Goal: Find specific page/section: Find specific page/section

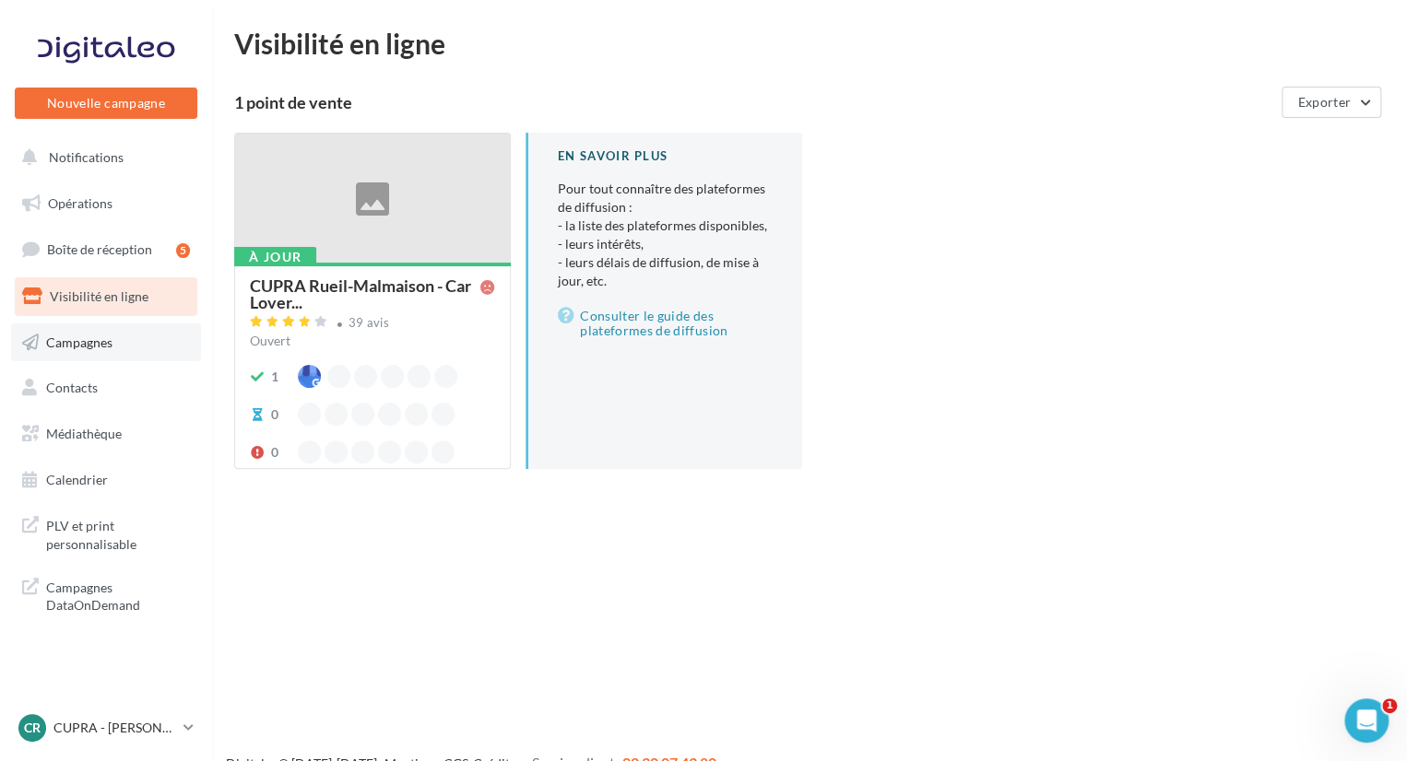
click at [88, 338] on span "Campagnes" at bounding box center [79, 342] width 66 height 16
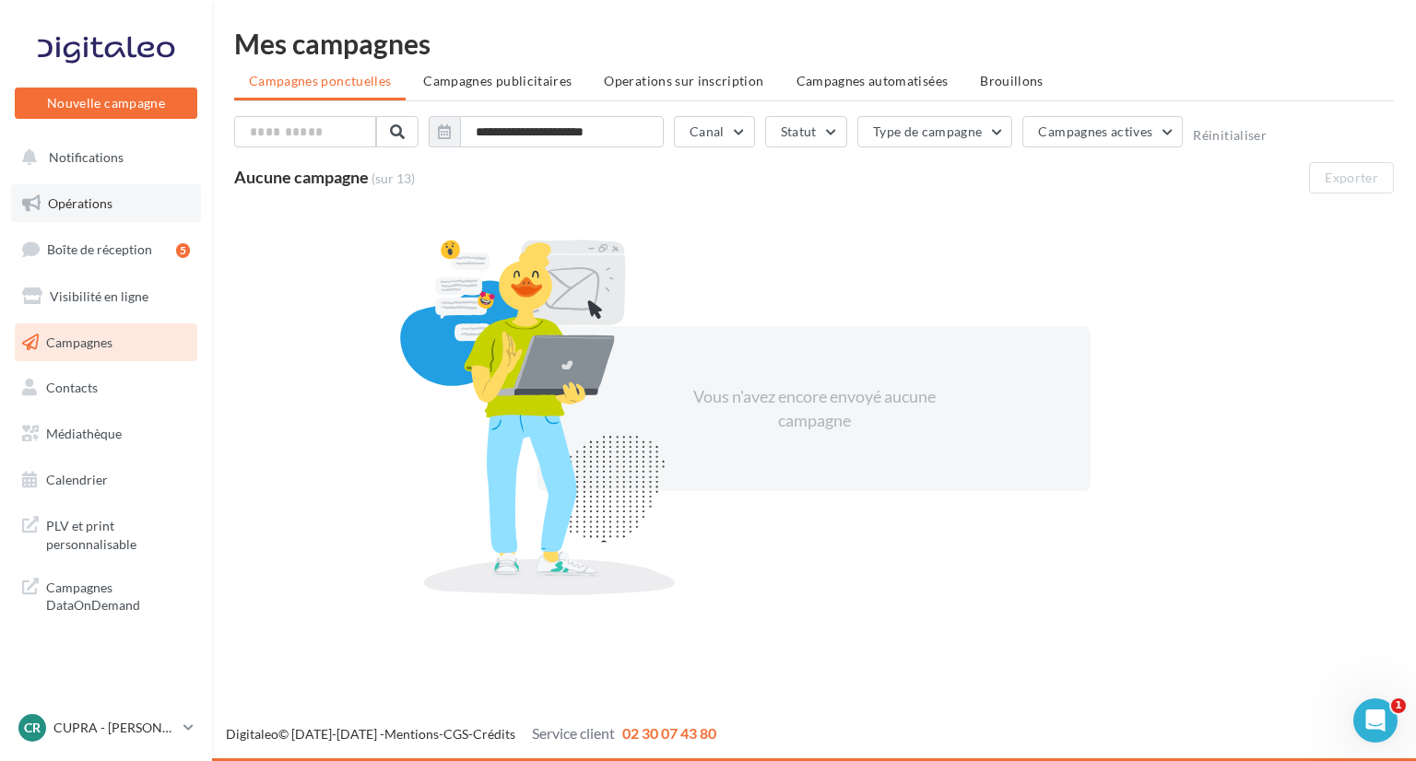
click at [111, 212] on link "Opérations" at bounding box center [106, 203] width 190 height 39
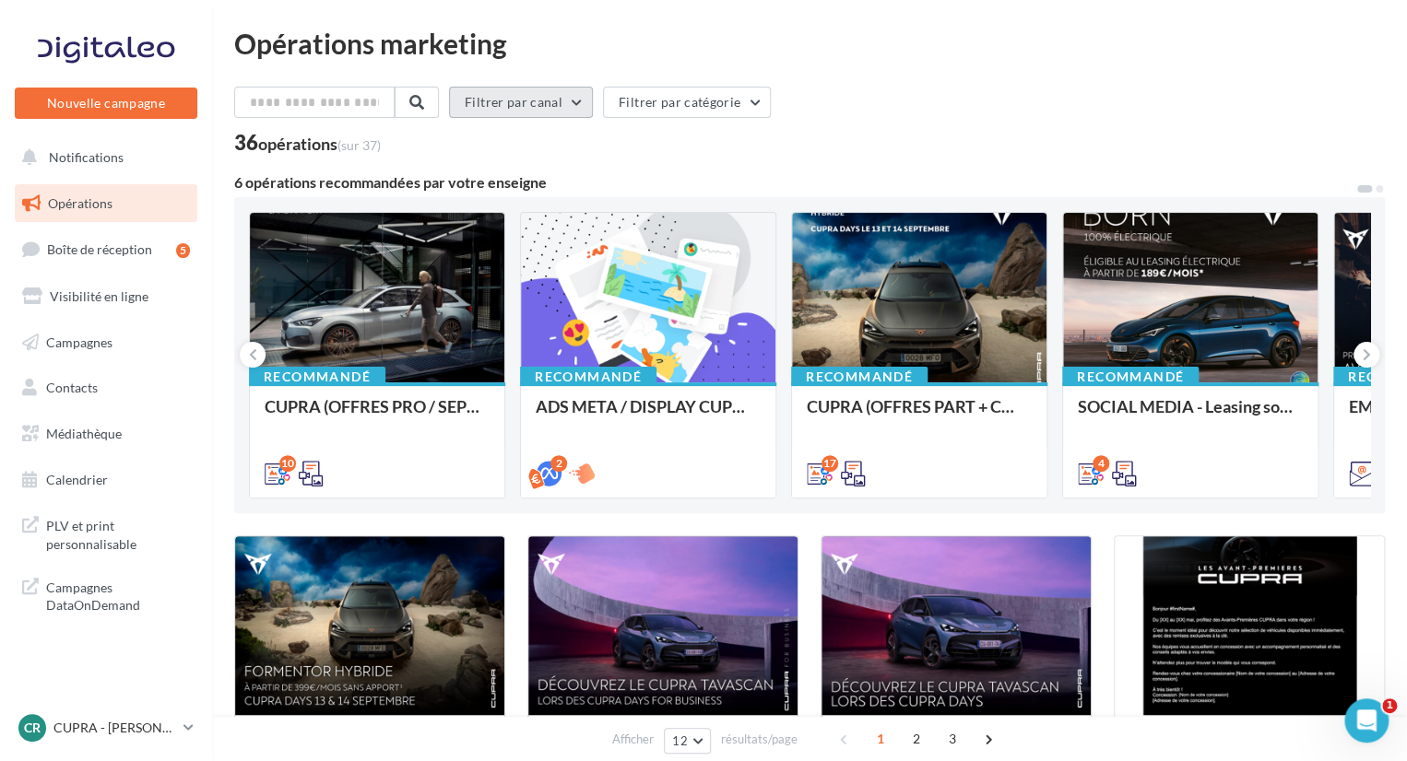
click at [548, 110] on button "Filtrer par canal" at bounding box center [521, 102] width 144 height 31
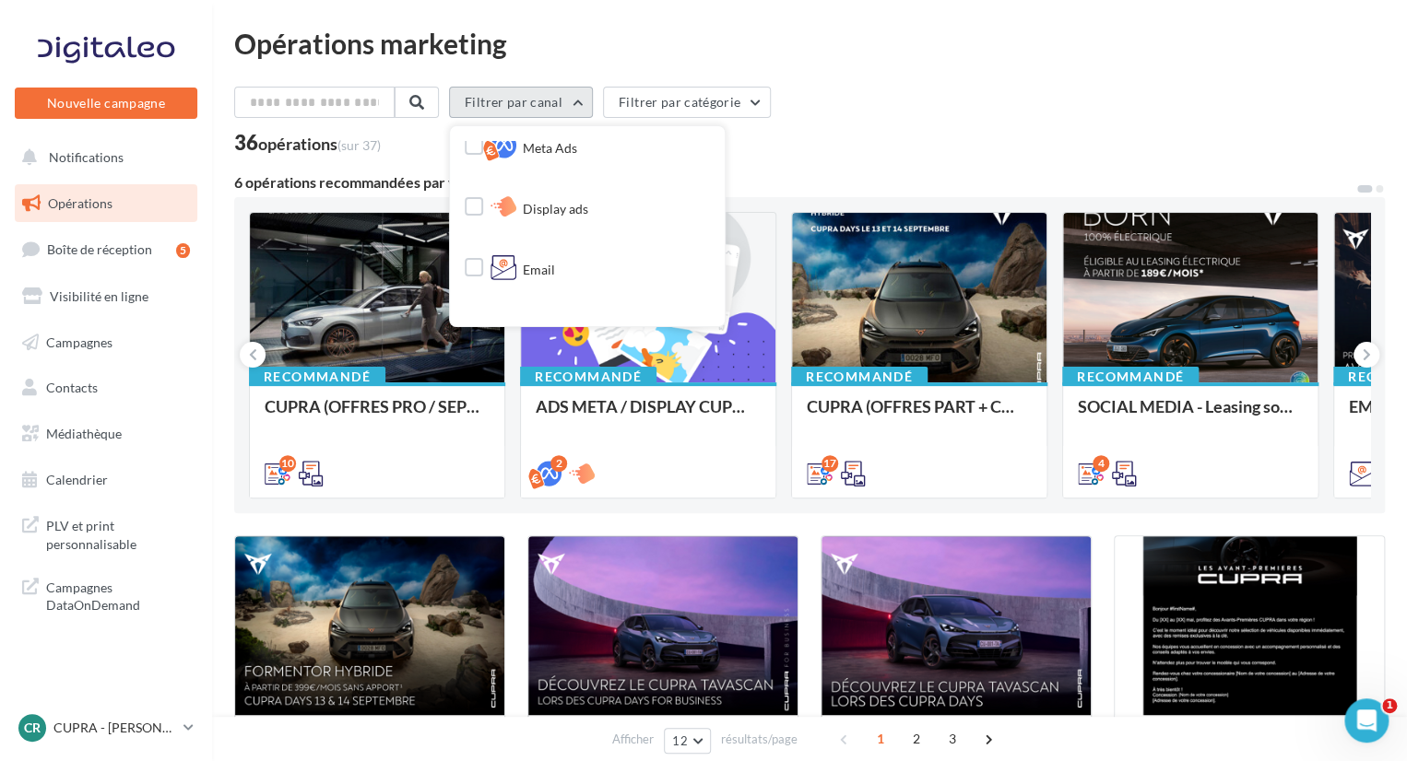
scroll to position [277, 0]
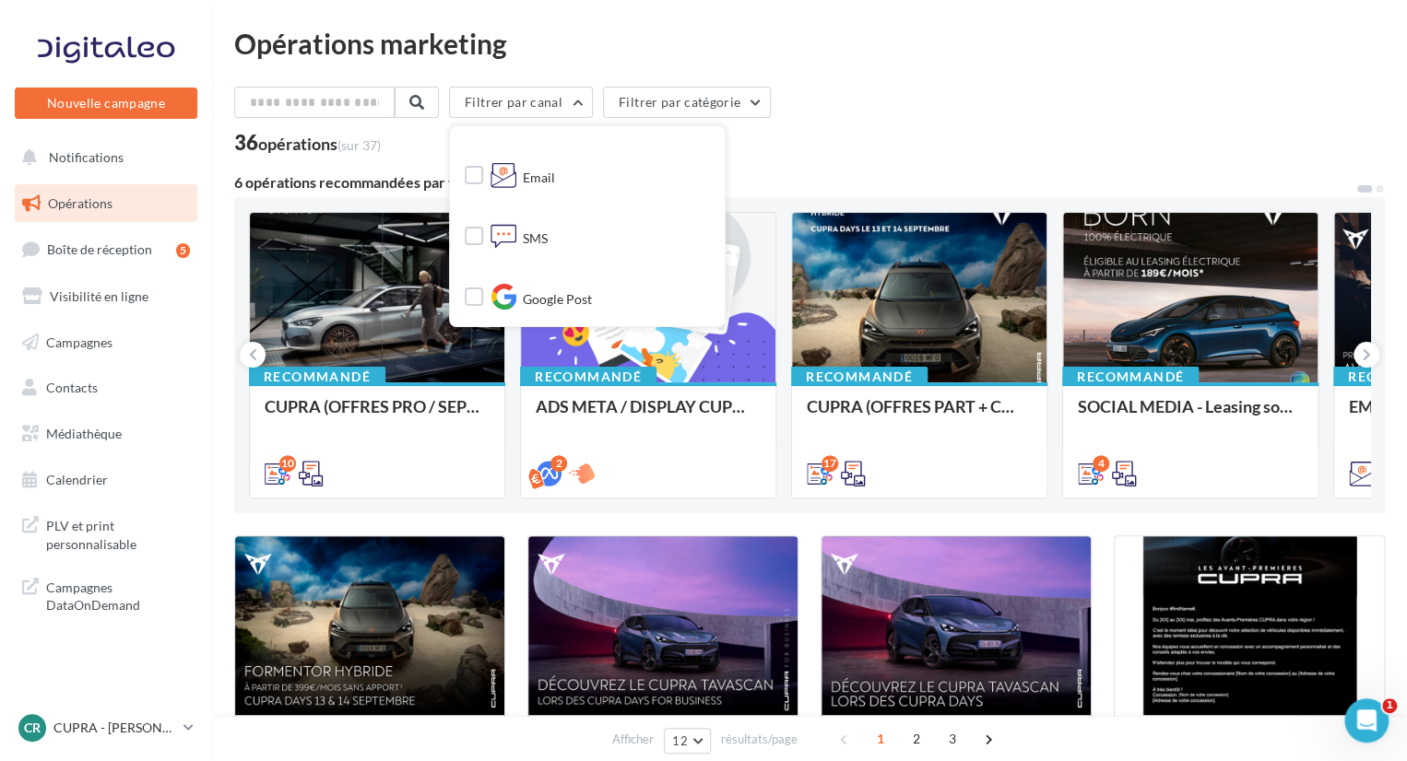
click at [482, 185] on div at bounding box center [474, 177] width 18 height 23
click at [483, 181] on label at bounding box center [474, 175] width 18 height 18
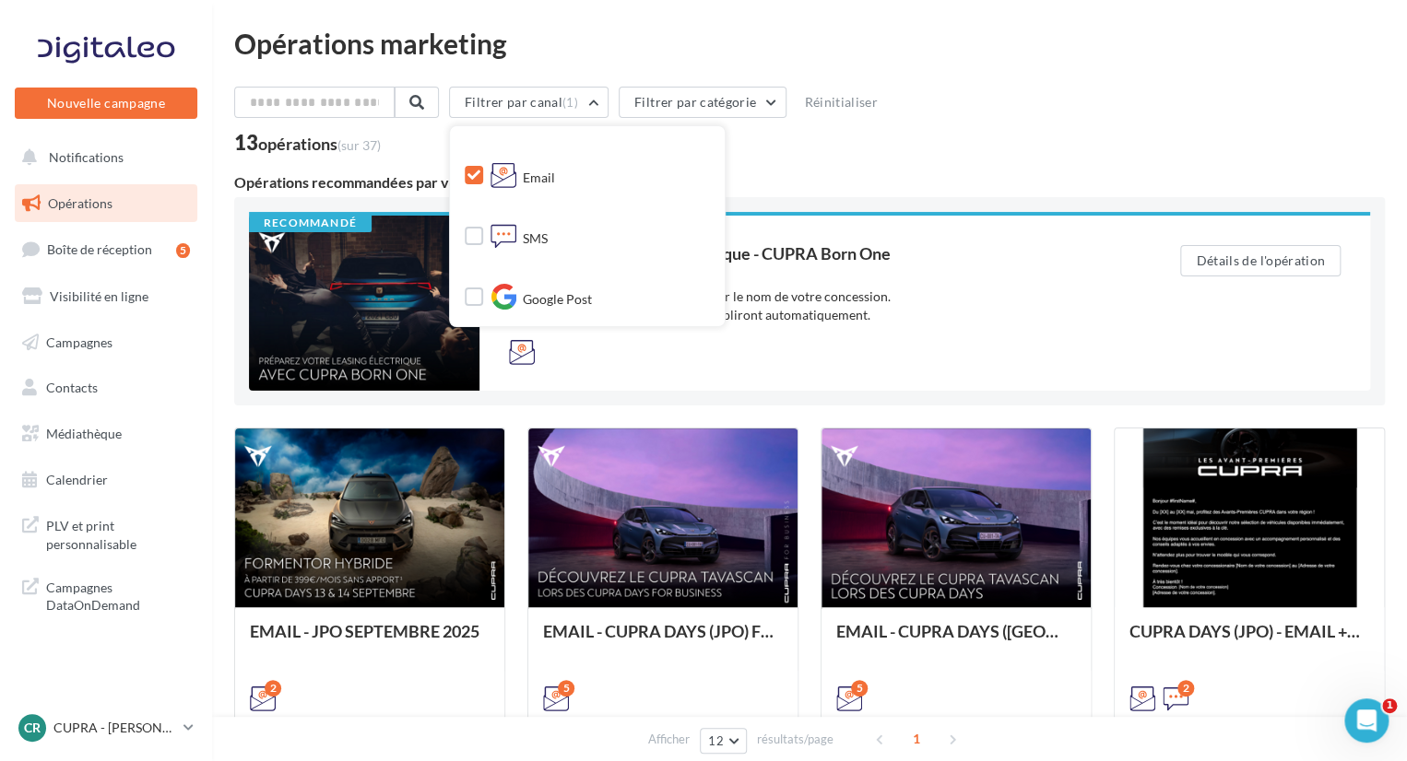
click at [905, 144] on div "13 opérations (sur 37)" at bounding box center [809, 145] width 1150 height 24
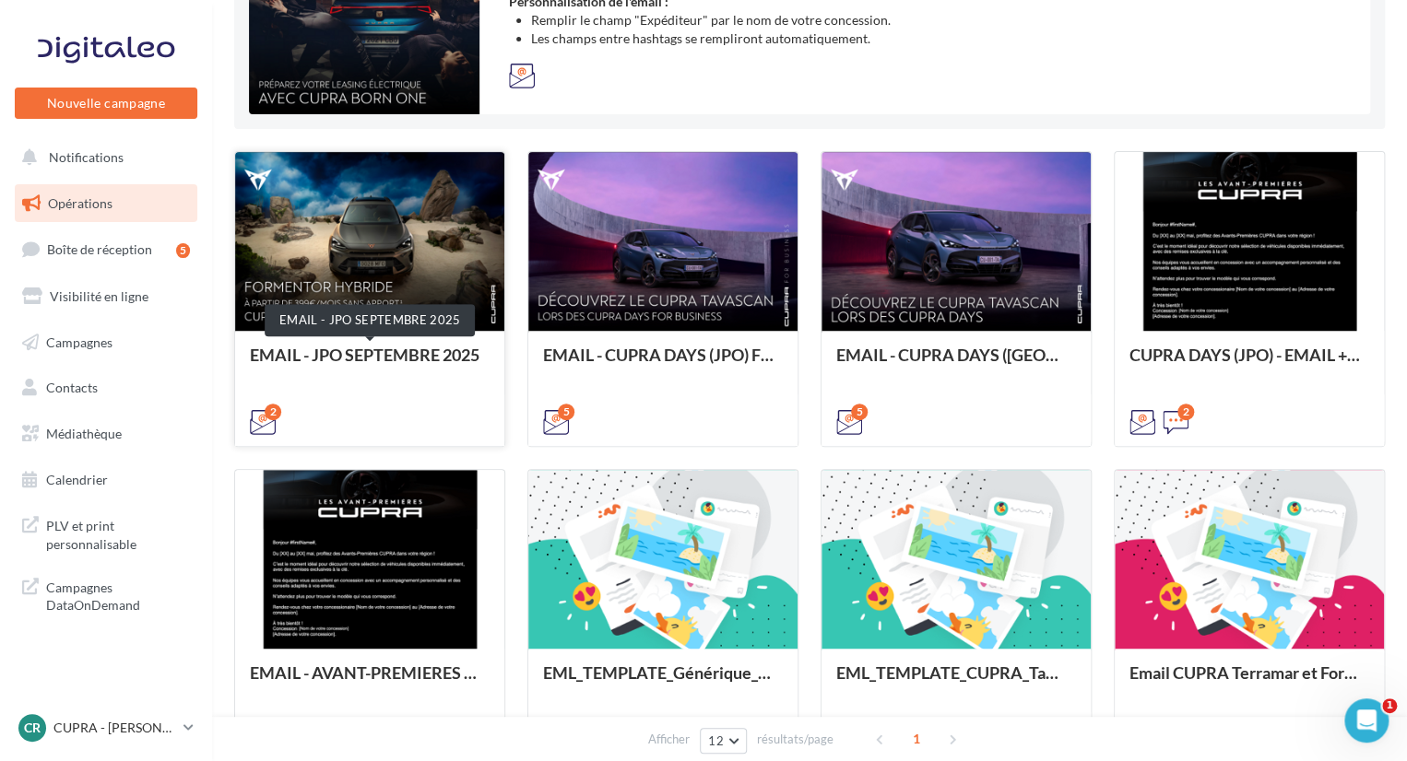
click at [383, 347] on div "EMAIL - JPO SEPTEMBRE 2025" at bounding box center [370, 364] width 240 height 37
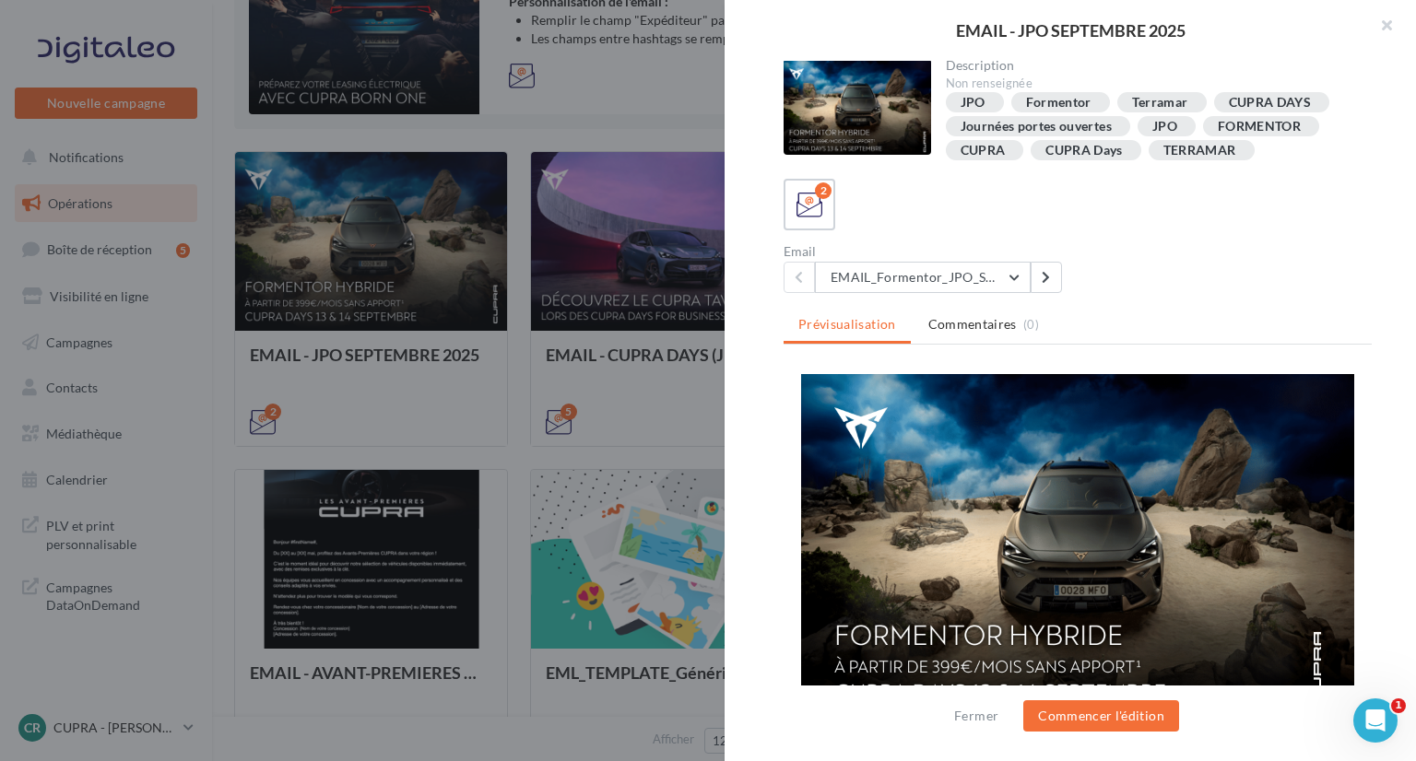
scroll to position [0, 0]
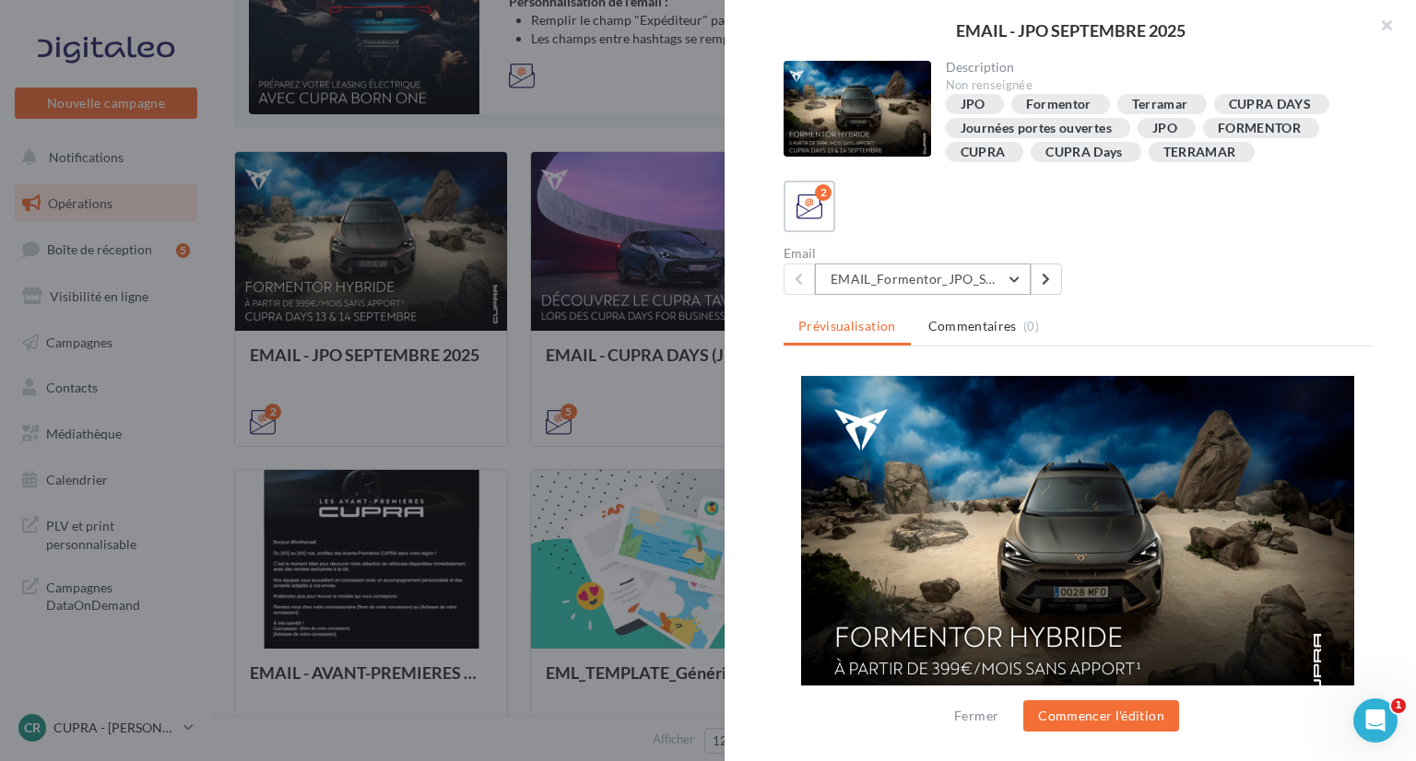
click at [934, 269] on button "EMAIL_Formentor_JPO_Septembre" at bounding box center [923, 279] width 216 height 31
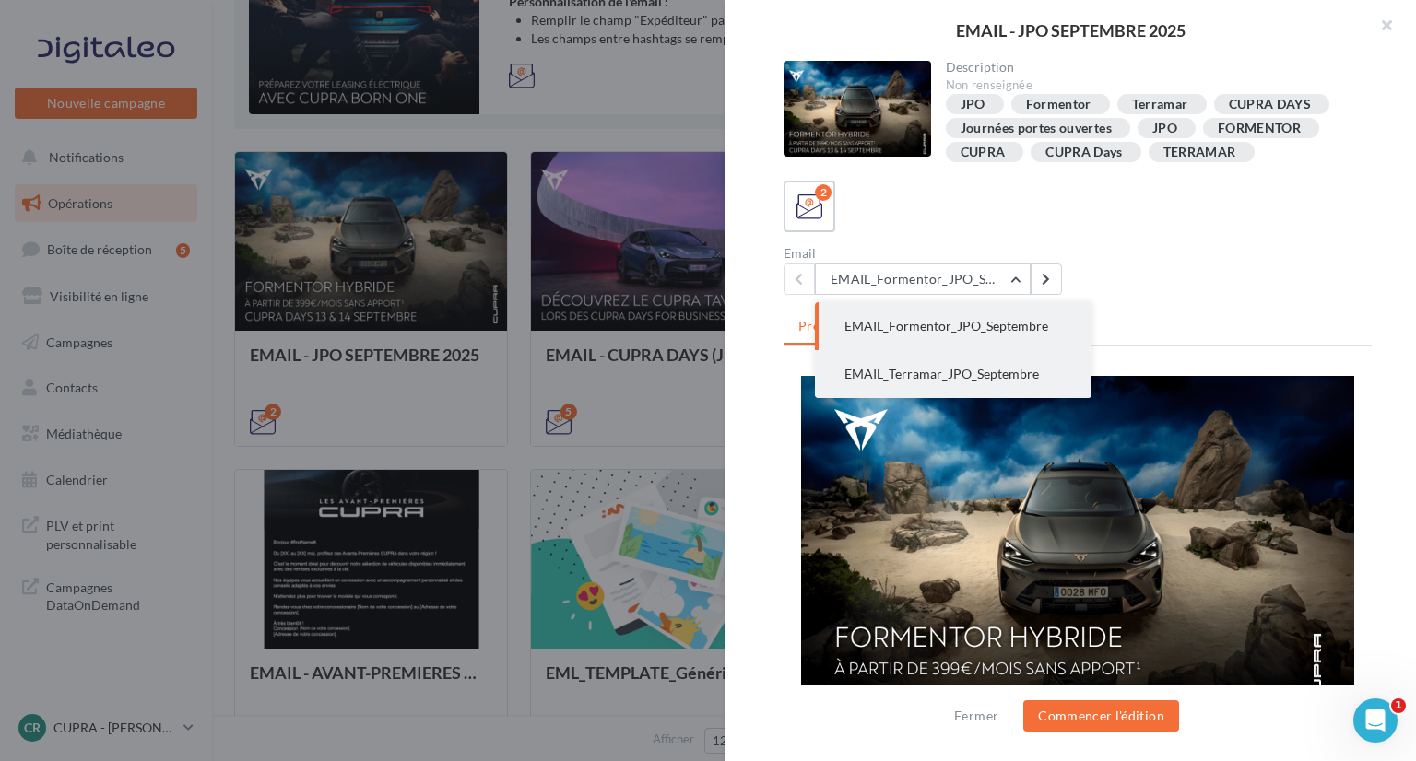
click at [1032, 366] on span "EMAIL_Terramar_JPO_Septembre" at bounding box center [941, 374] width 194 height 16
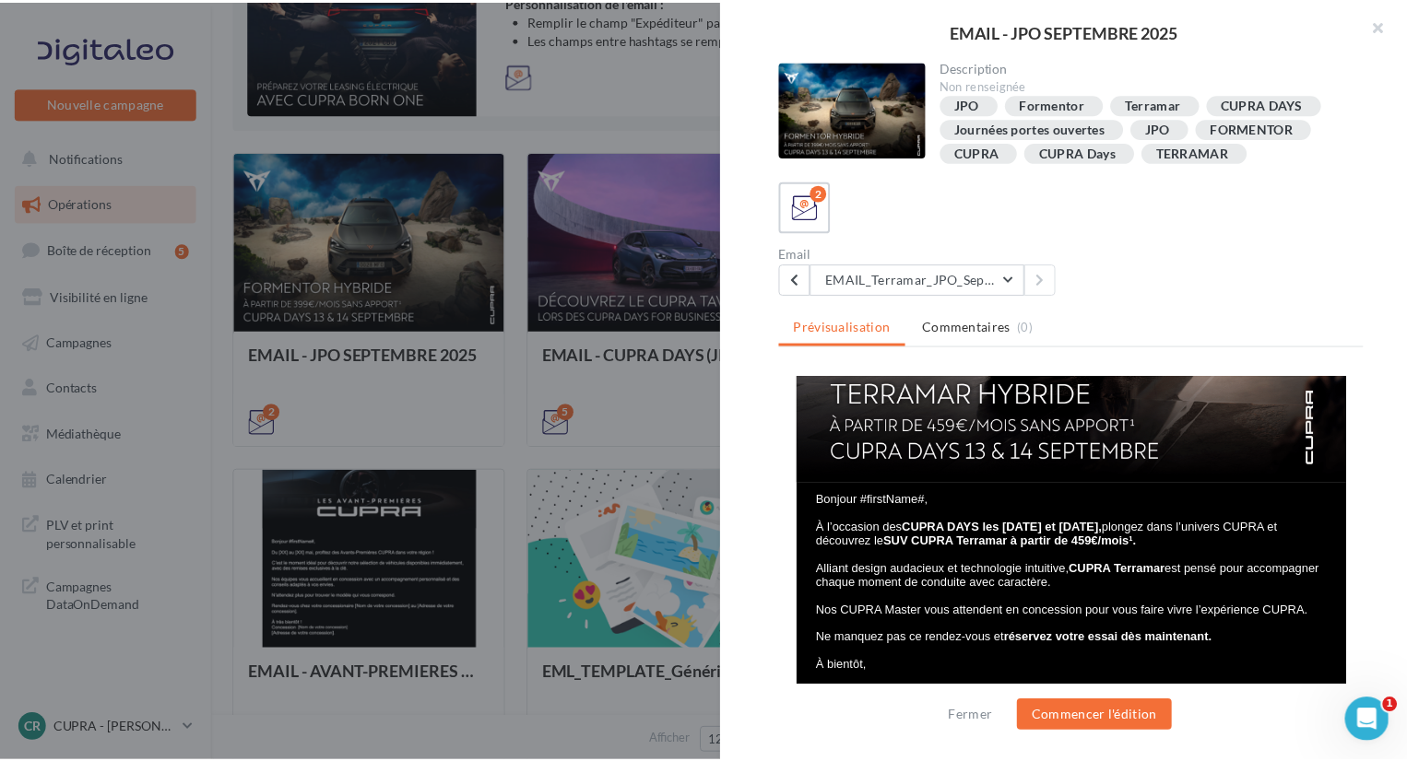
scroll to position [277, 0]
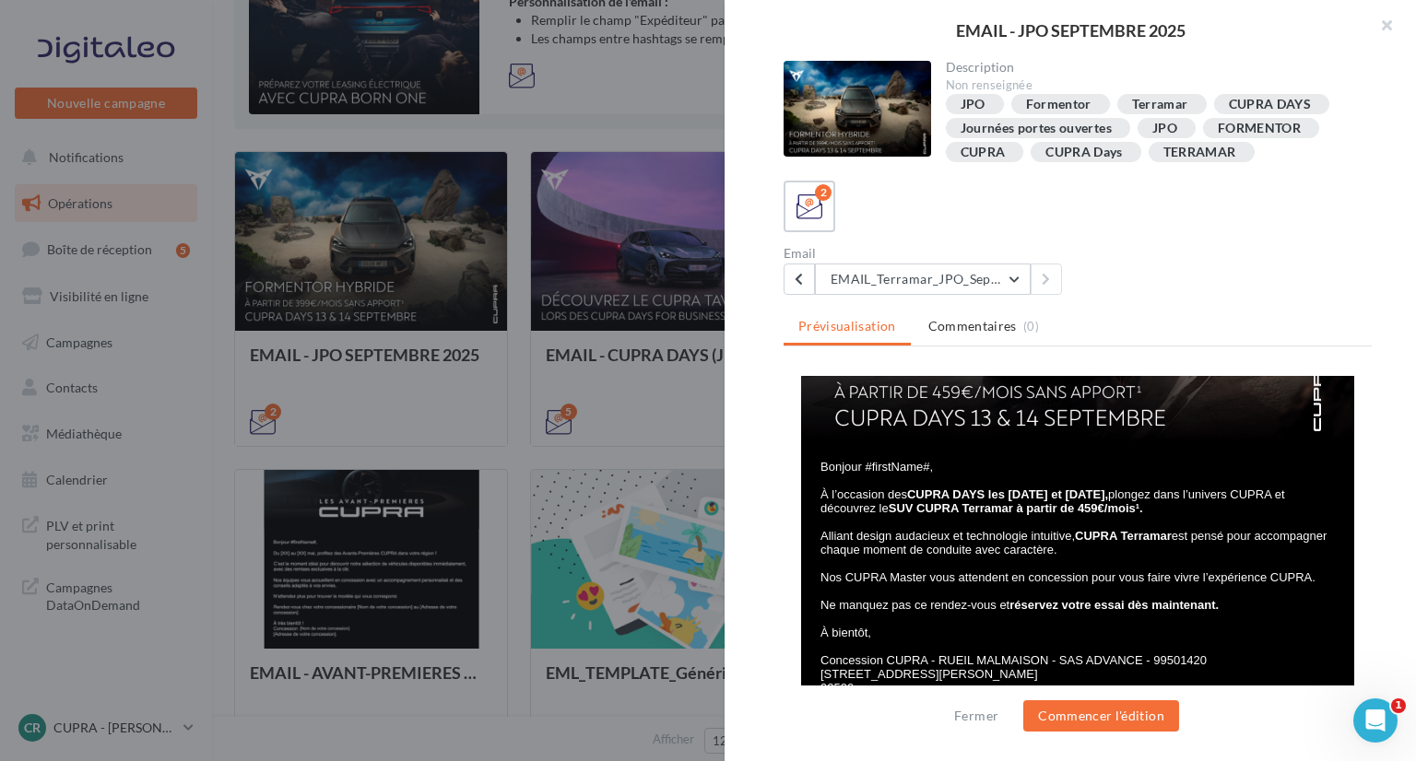
drag, startPoint x: 118, startPoint y: 273, endPoint x: 93, endPoint y: 315, distance: 49.2
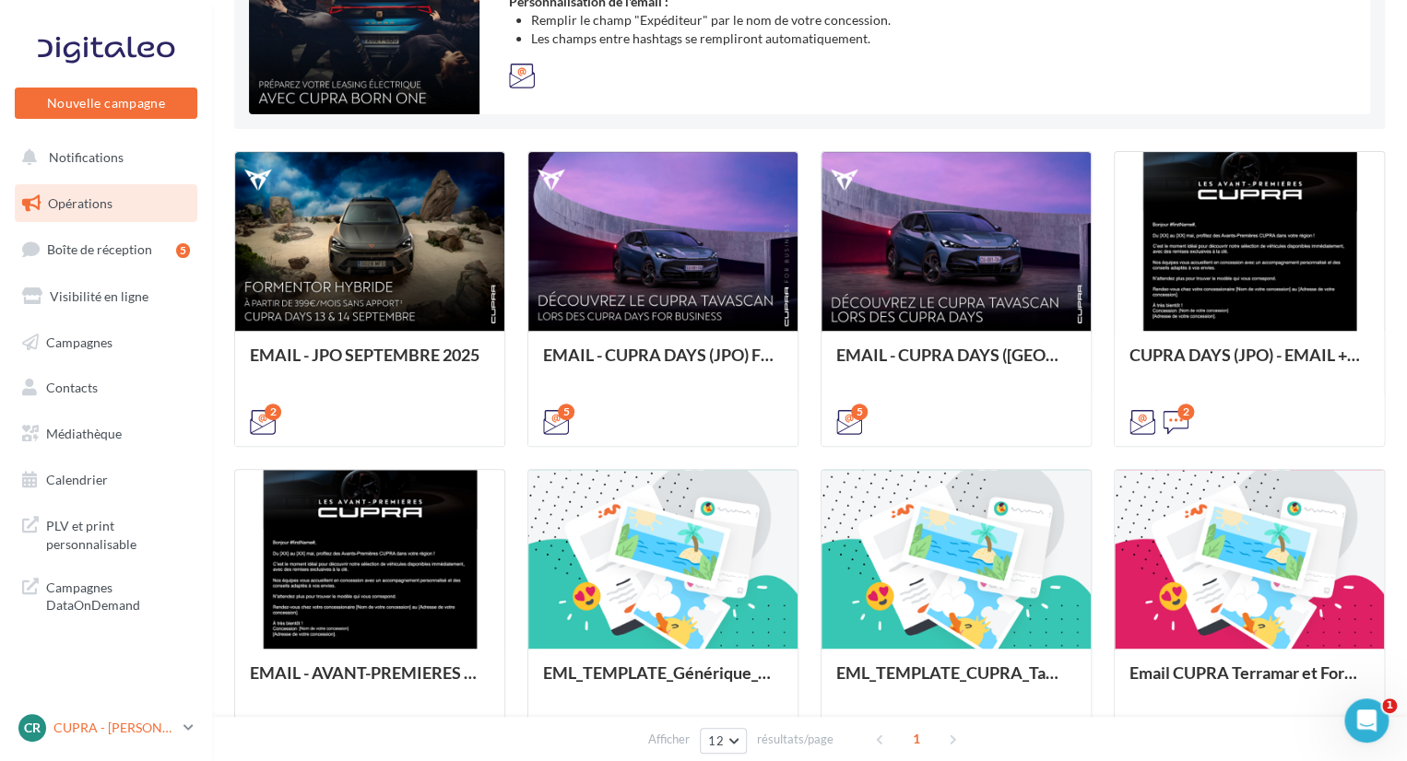
click at [88, 726] on p "CUPRA - [PERSON_NAME]" at bounding box center [114, 728] width 123 height 18
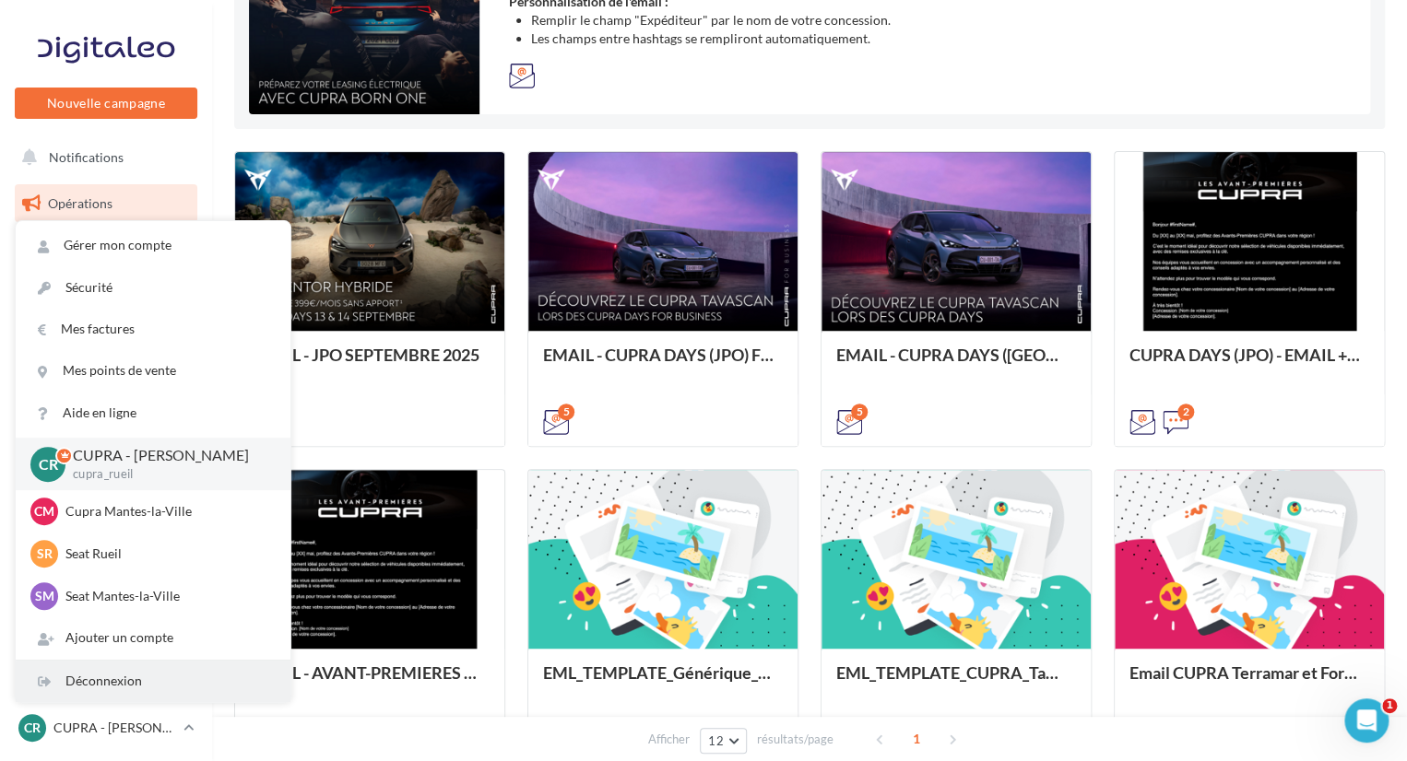
click at [126, 691] on div "Déconnexion" at bounding box center [153, 681] width 275 height 41
